Goal: Task Accomplishment & Management: Manage account settings

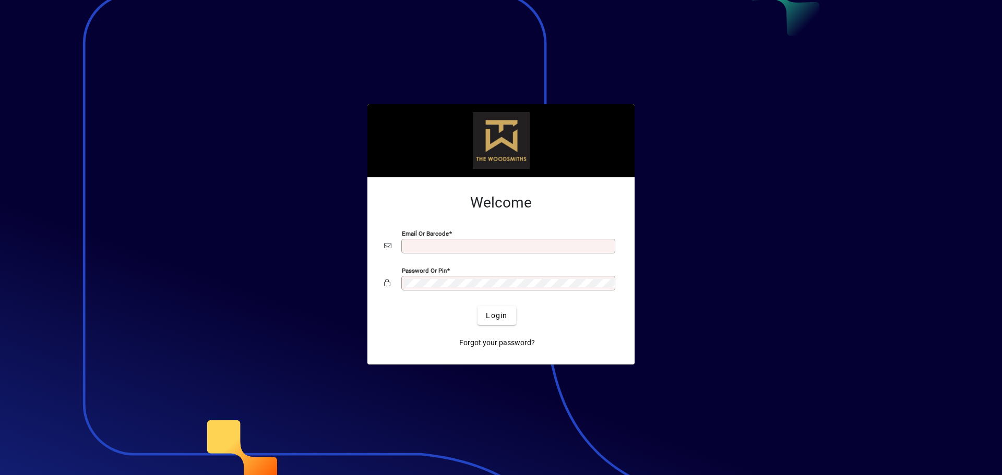
type input "**********"
click at [764, 238] on div at bounding box center [501, 237] width 1002 height 475
